Goal: Task Accomplishment & Management: Manage account settings

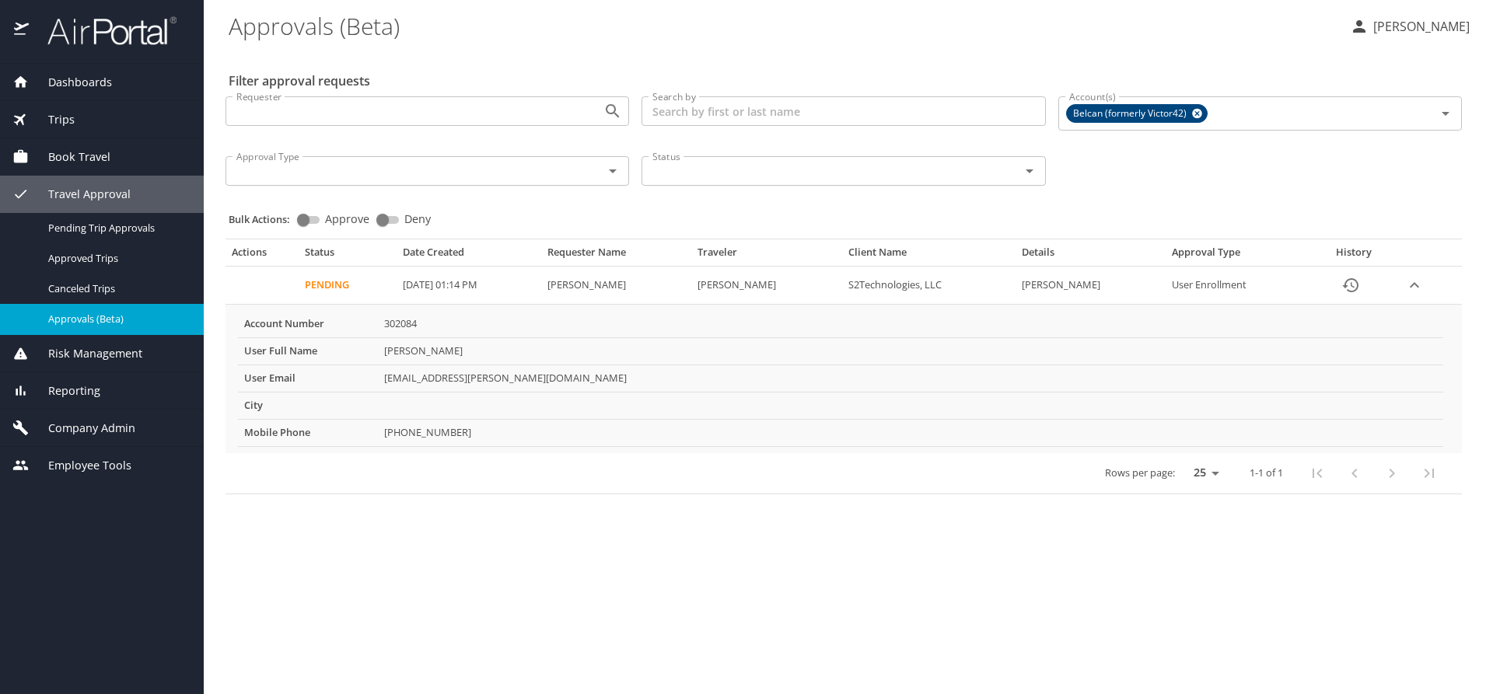
click at [301, 221] on input "Approve" at bounding box center [303, 220] width 56 height 19
checkbox input "true"
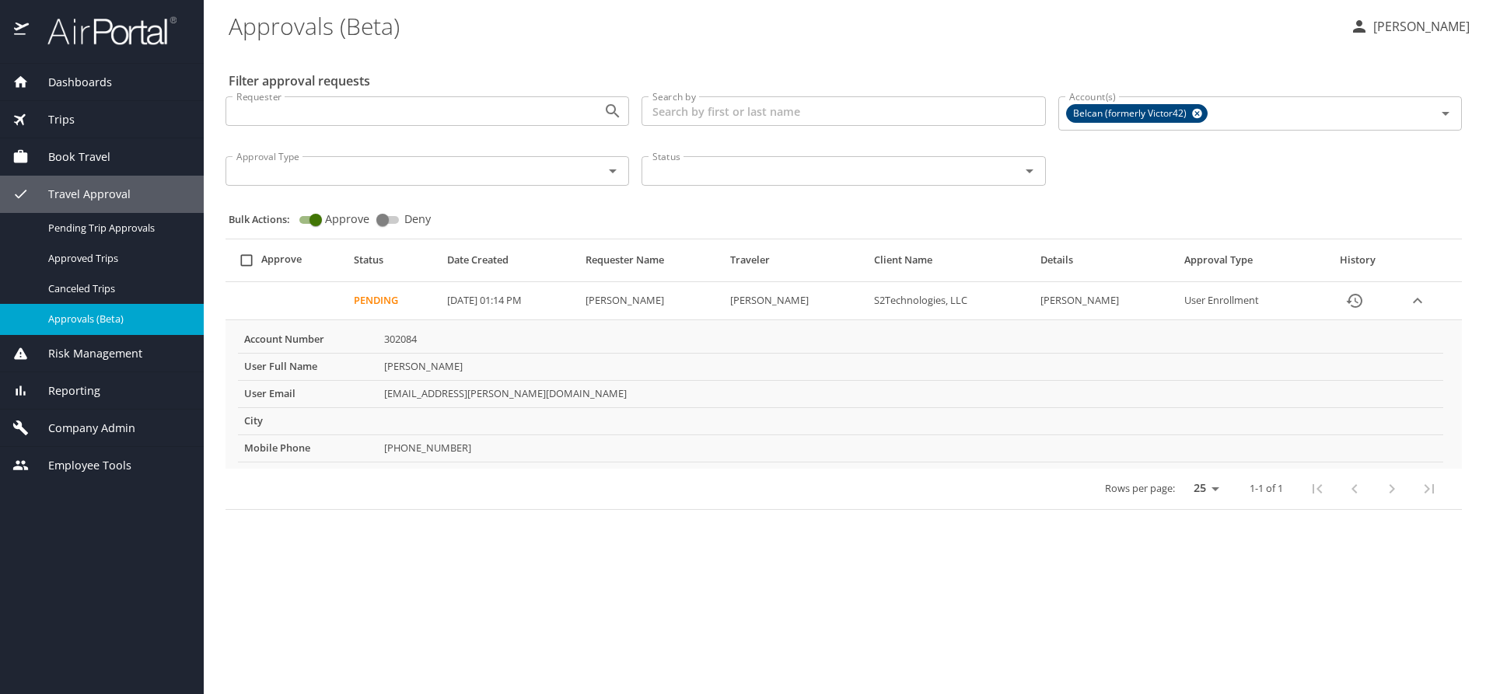
click at [244, 262] on input "select all approval requests" at bounding box center [247, 261] width 30 height 30
drag, startPoint x: 246, startPoint y: 254, endPoint x: 247, endPoint y: 264, distance: 9.4
click at [246, 256] on input "select all approval requests" at bounding box center [247, 261] width 30 height 30
click at [246, 262] on input "select all approval requests" at bounding box center [247, 261] width 30 height 30
click at [246, 261] on input "select all approval requests" at bounding box center [247, 261] width 30 height 30
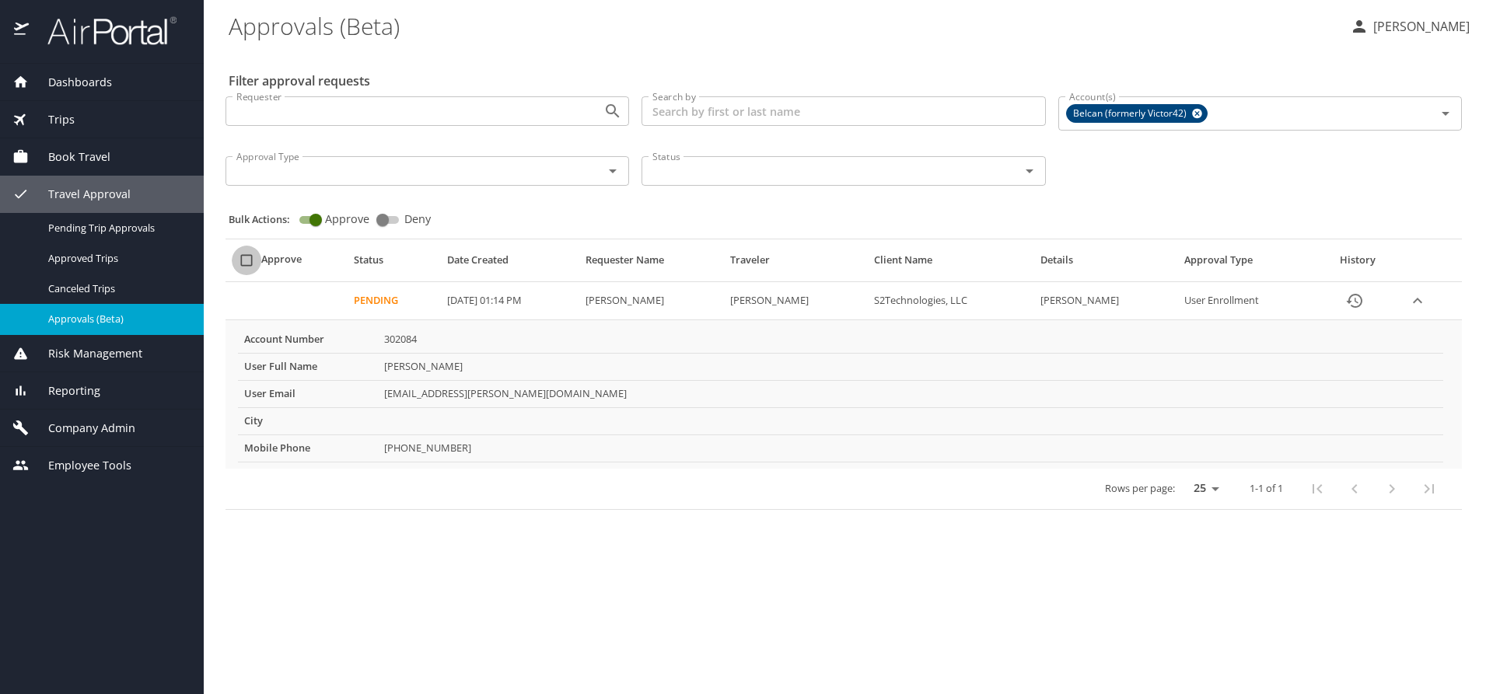
click at [246, 261] on input "select all approval requests" at bounding box center [247, 261] width 30 height 30
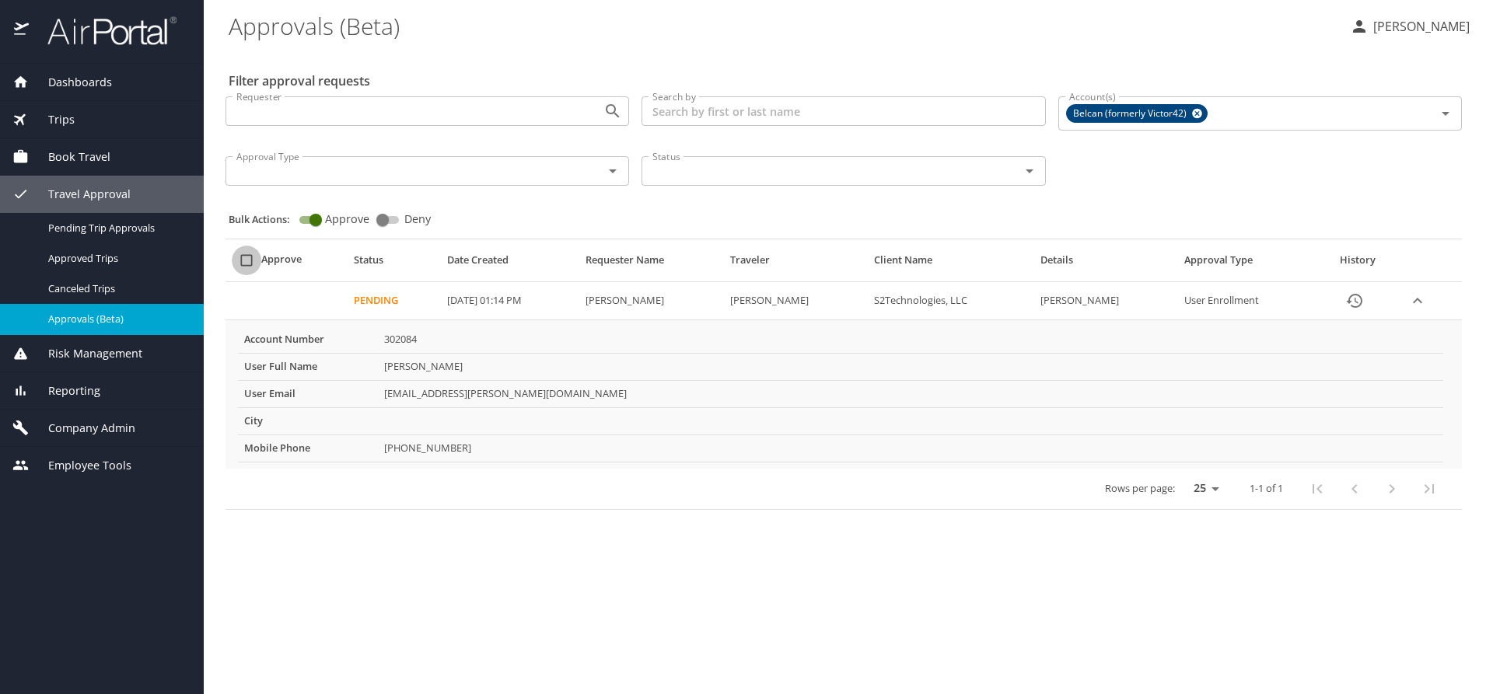
click at [246, 261] on input "select all approval requests" at bounding box center [247, 261] width 30 height 30
checkbox input "false"
